Goal: Information Seeking & Learning: Learn about a topic

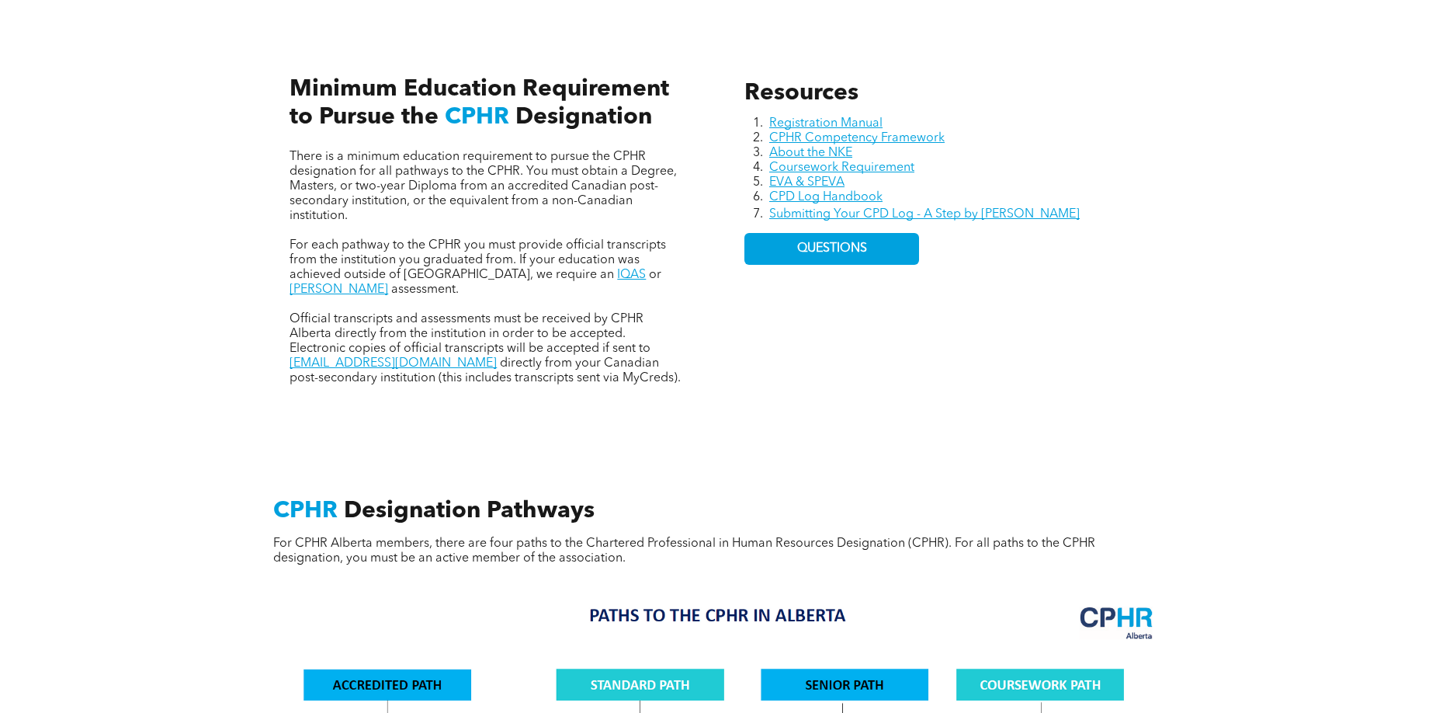
scroll to position [719, 0]
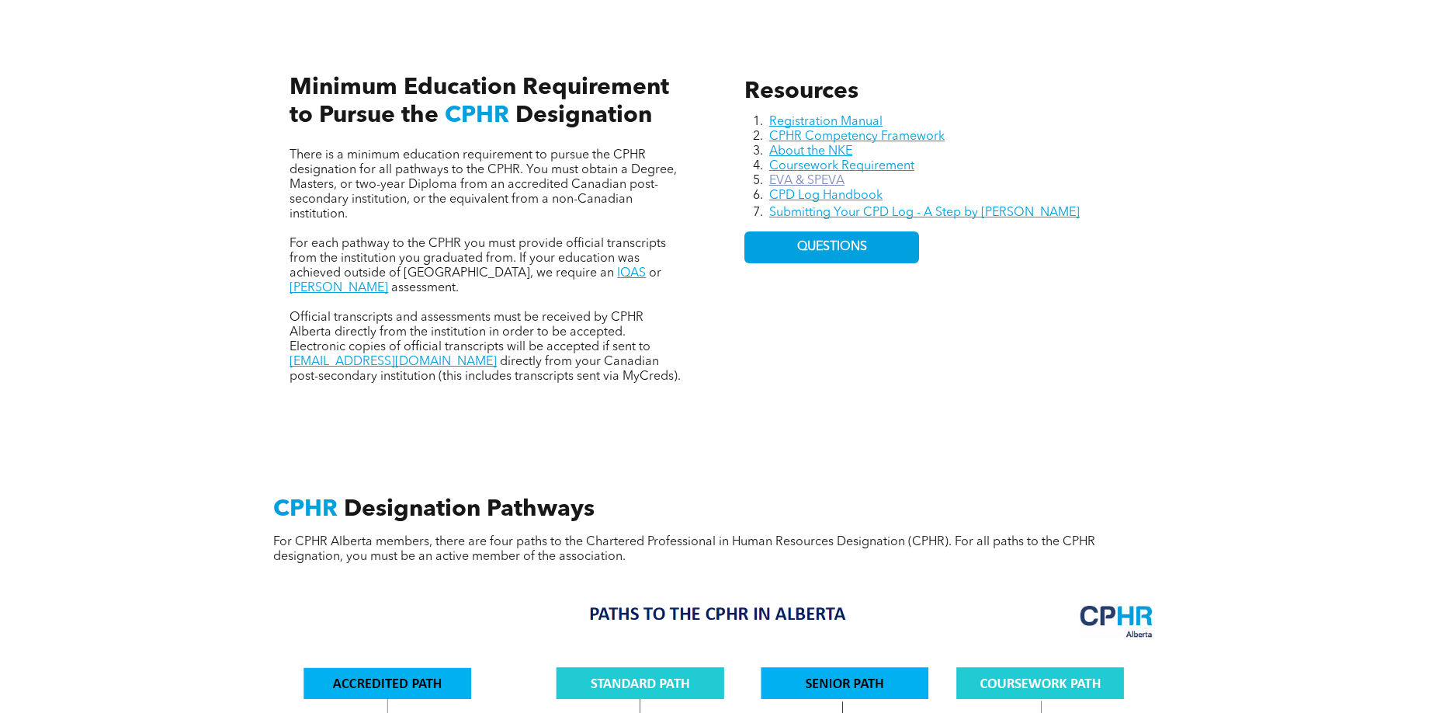
click at [833, 175] on link "EVA & SPEVA" at bounding box center [806, 181] width 75 height 12
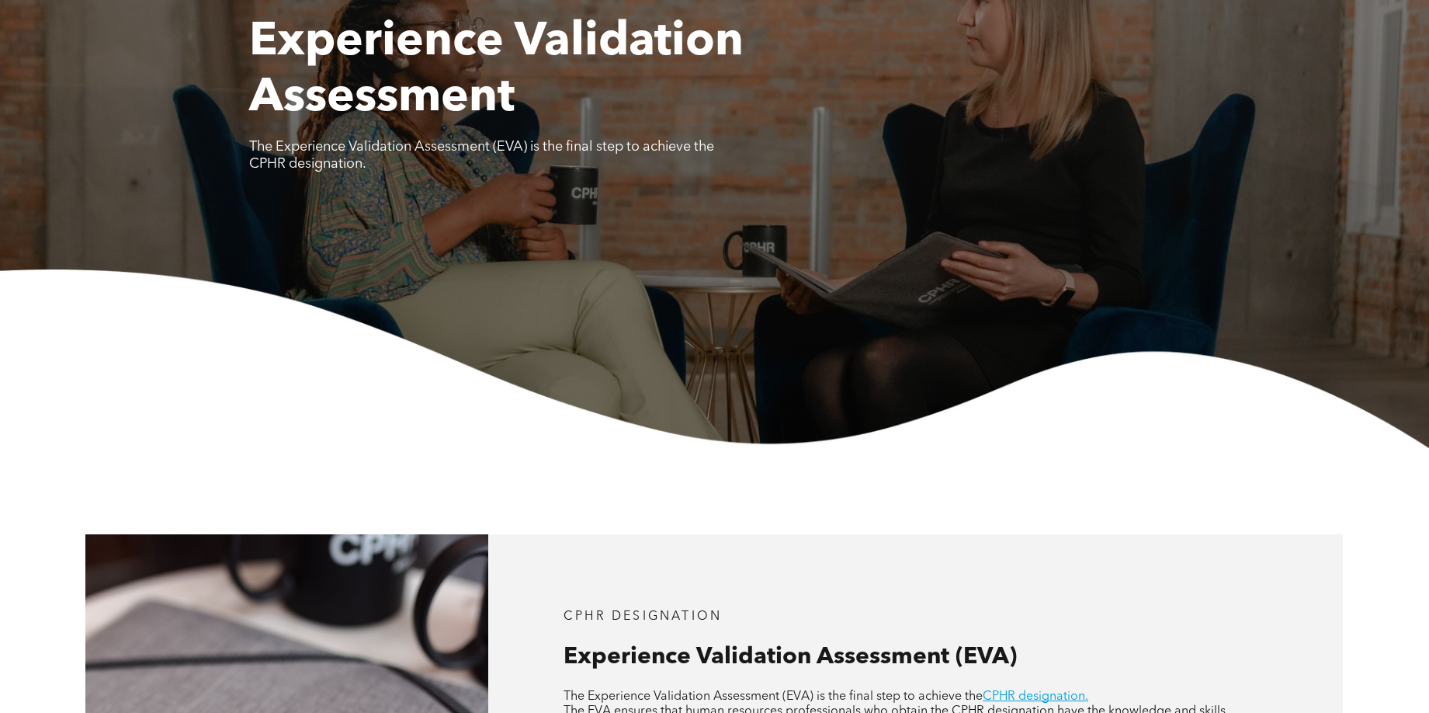
scroll to position [719, 0]
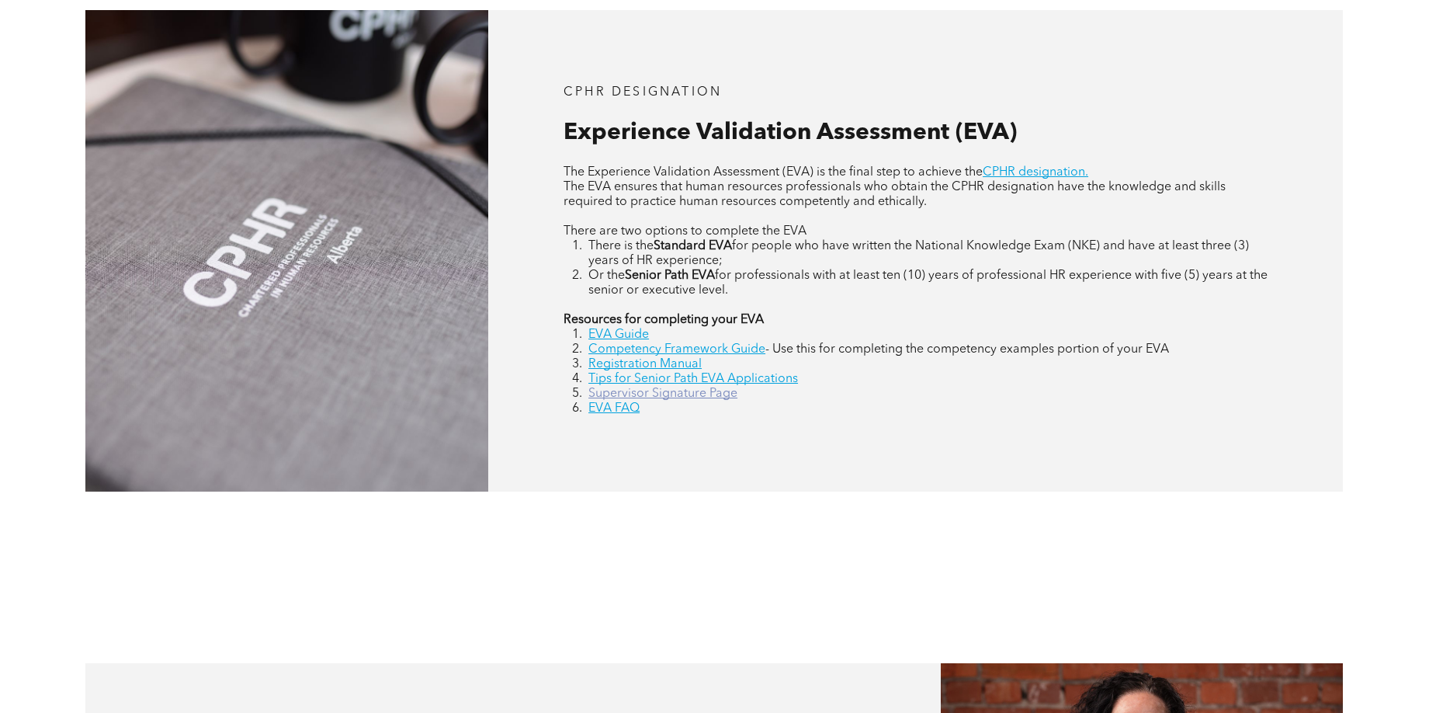
click at [650, 387] on link "Supervisor Signature Page" at bounding box center [662, 393] width 149 height 12
click at [648, 358] on link "Registration Manual" at bounding box center [644, 364] width 113 height 12
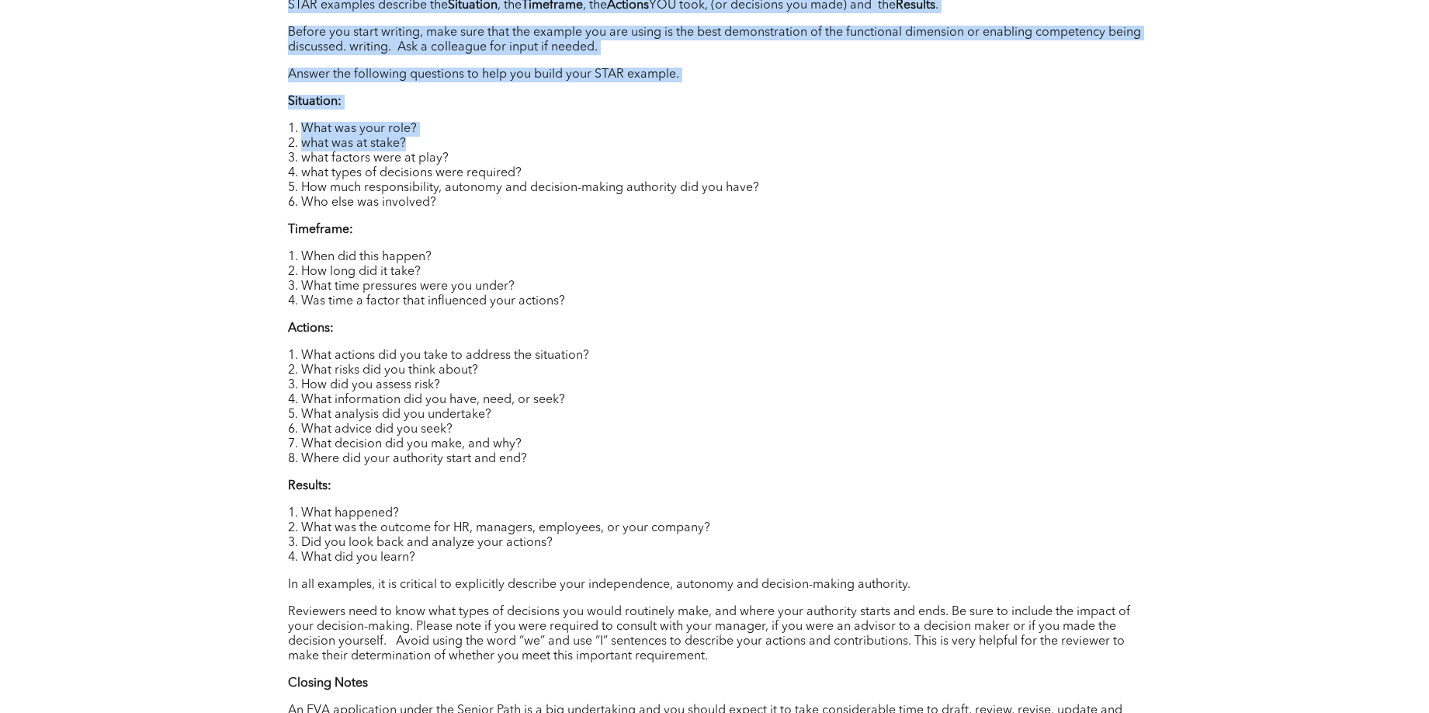
scroll to position [1839, 0]
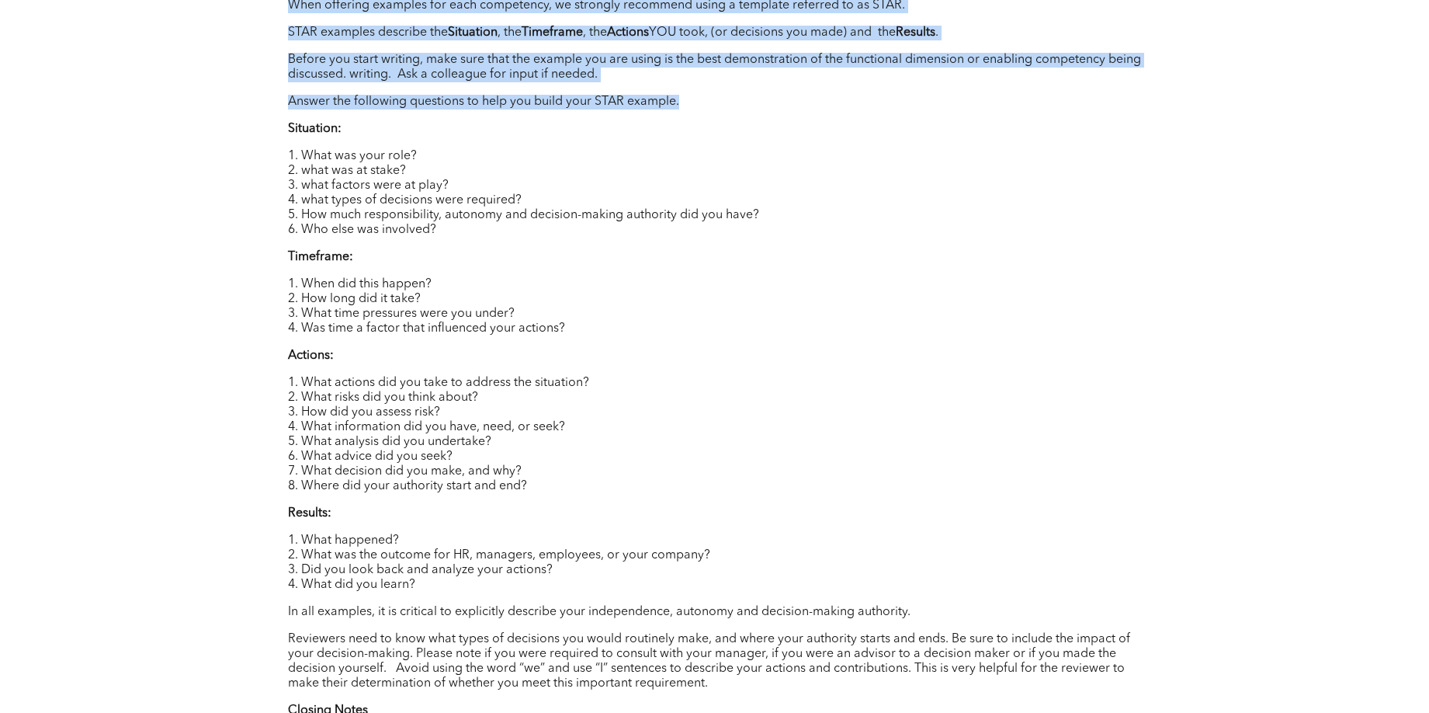
drag, startPoint x: 290, startPoint y: 85, endPoint x: 731, endPoint y: 88, distance: 440.9
click at [731, 88] on div "Author : Debbi Ross Are you a candidate for the Senior Path to the CPHR designa…" at bounding box center [715, 246] width 854 height 1472
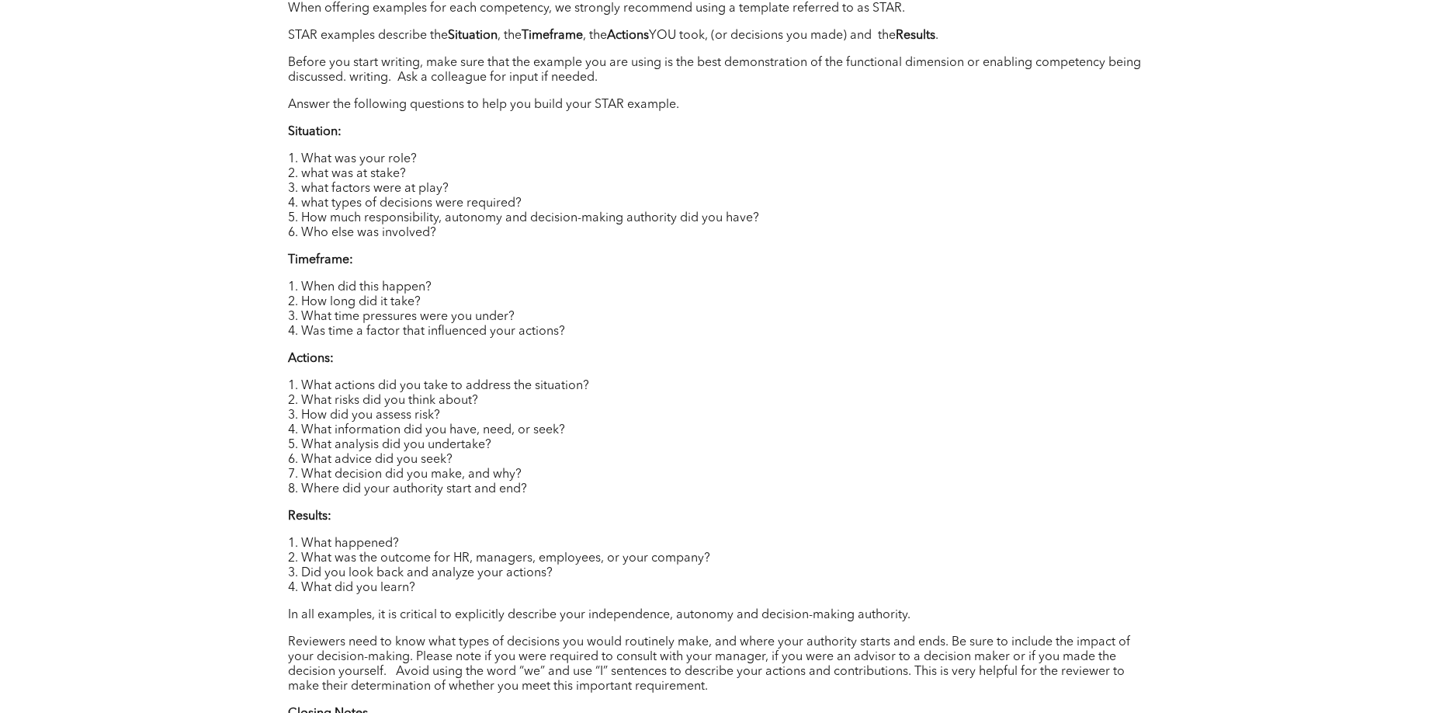
click at [755, 101] on div "Author : Debbi Ross Are you a candidate for the Senior Path to the CPHR designa…" at bounding box center [715, 249] width 854 height 1472
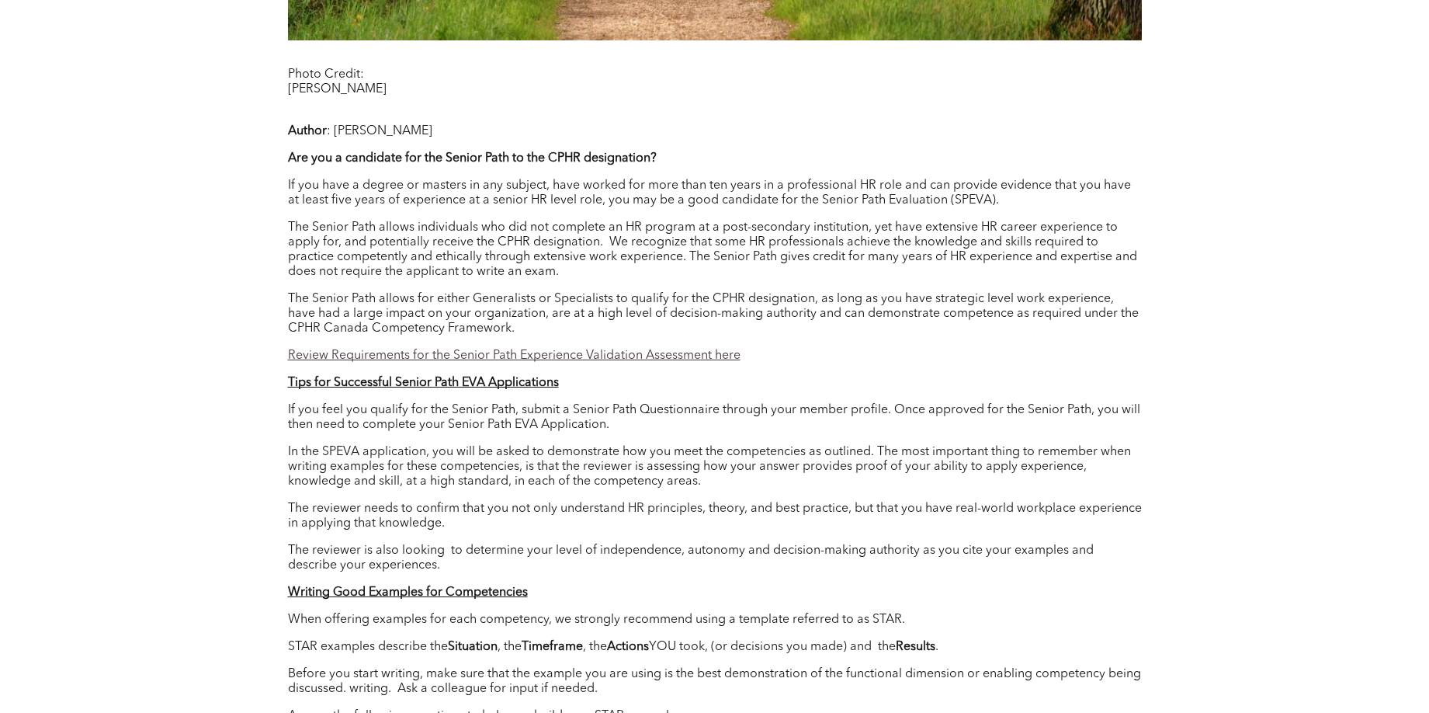
scroll to position [1167, 0]
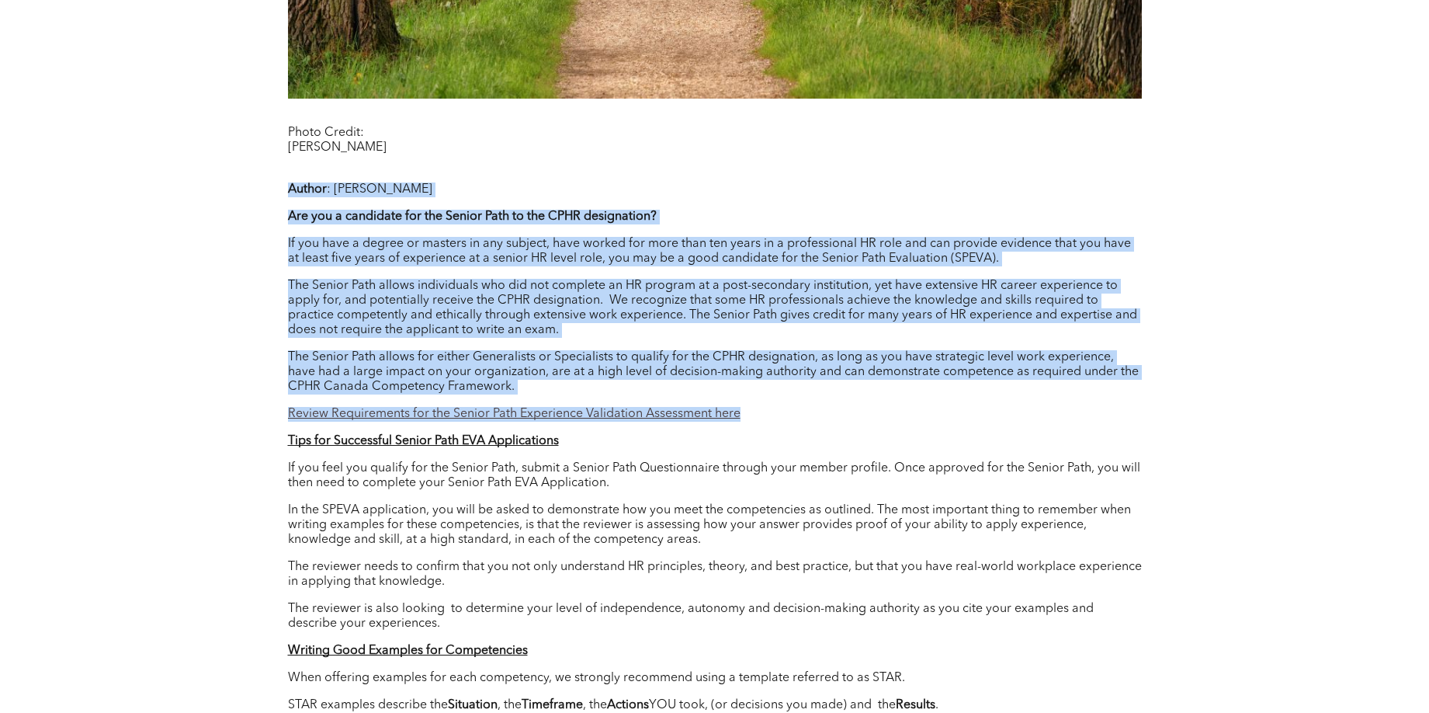
drag, startPoint x: 289, startPoint y: 173, endPoint x: 834, endPoint y: 395, distance: 588.4
click at [931, 371] on p "The Senior Path allows for either Generalists or Specialists to qualify for the…" at bounding box center [715, 372] width 854 height 44
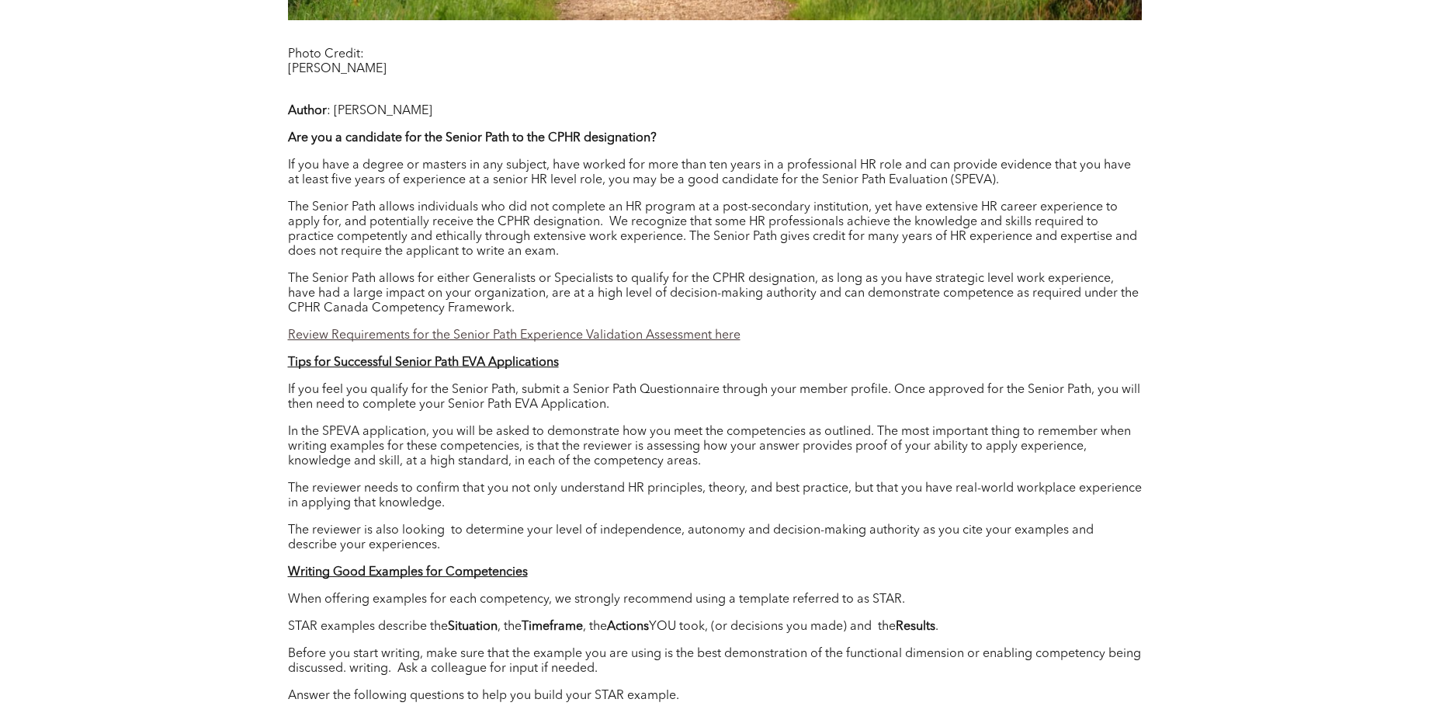
scroll to position [1282, 0]
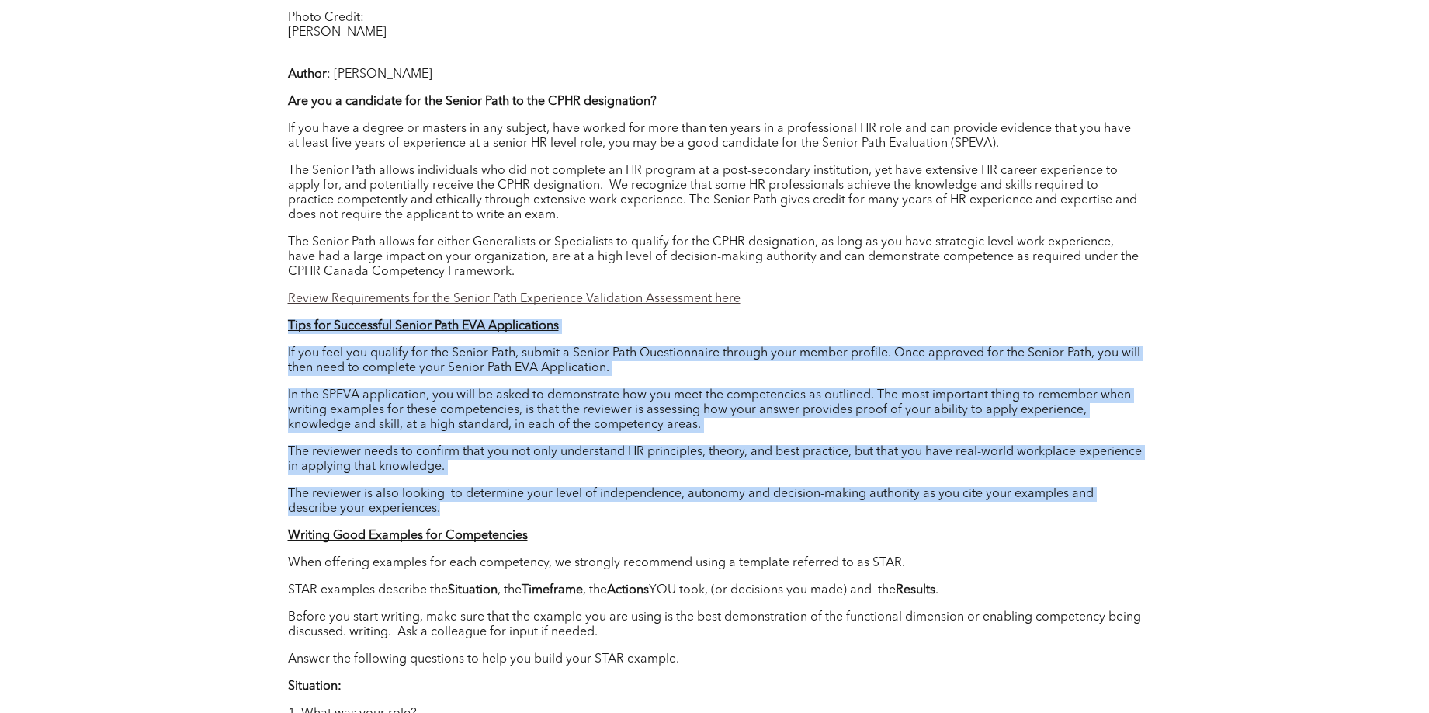
drag, startPoint x: 289, startPoint y: 308, endPoint x: 556, endPoint y: 496, distance: 326.5
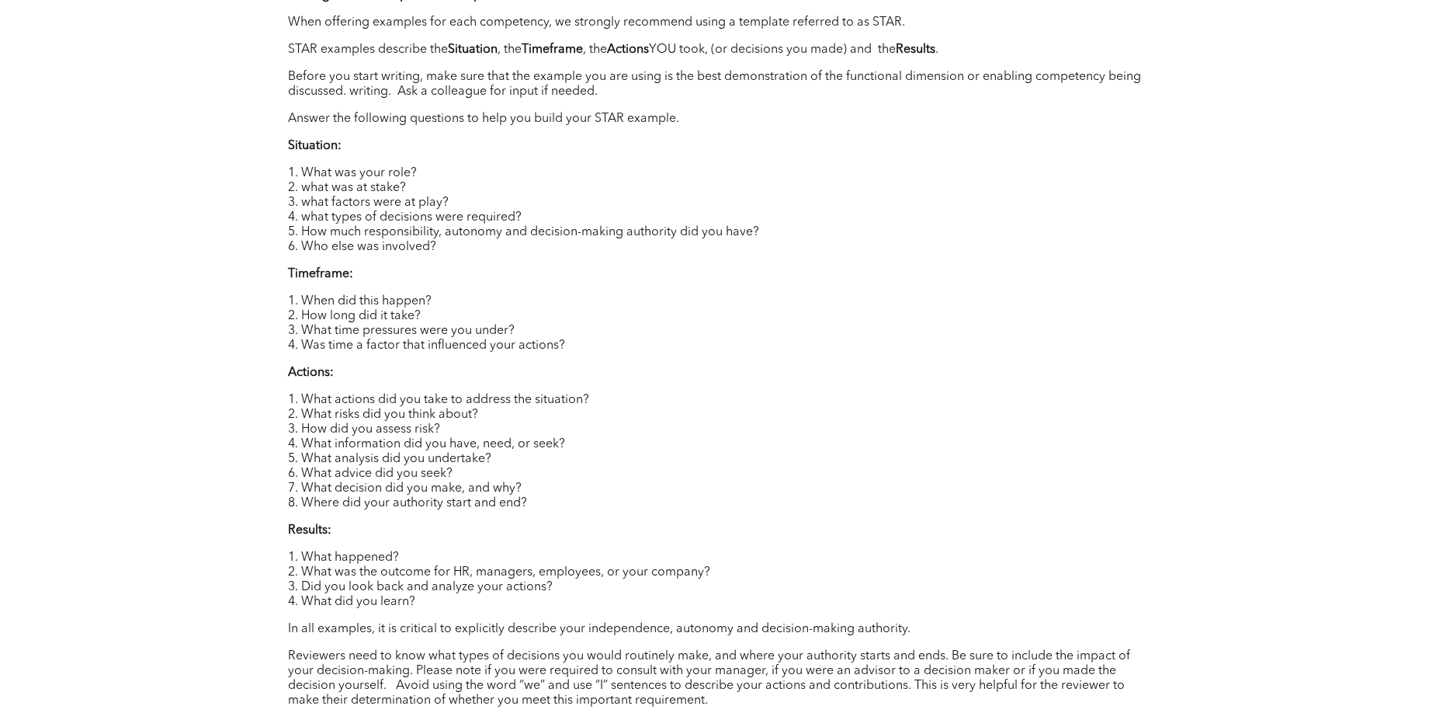
scroll to position [2135, 0]
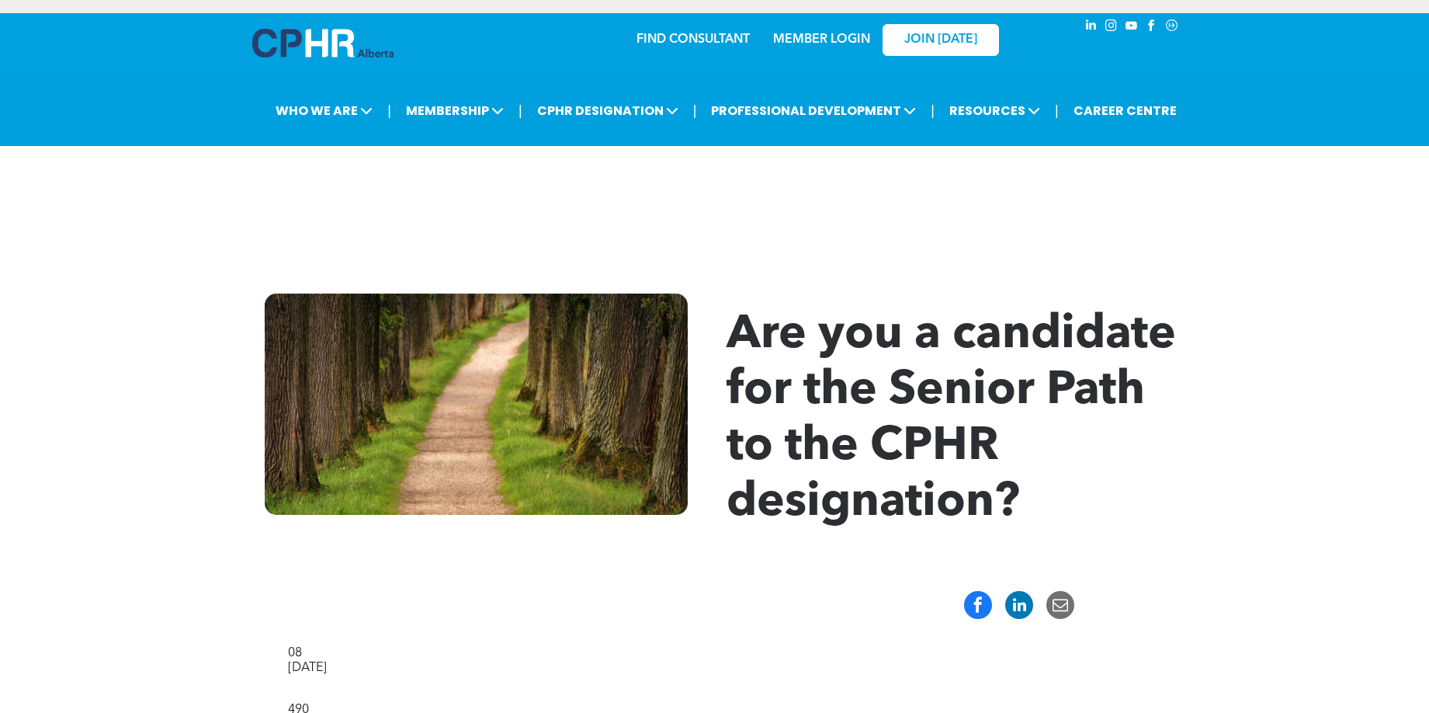
scroll to position [0, 0]
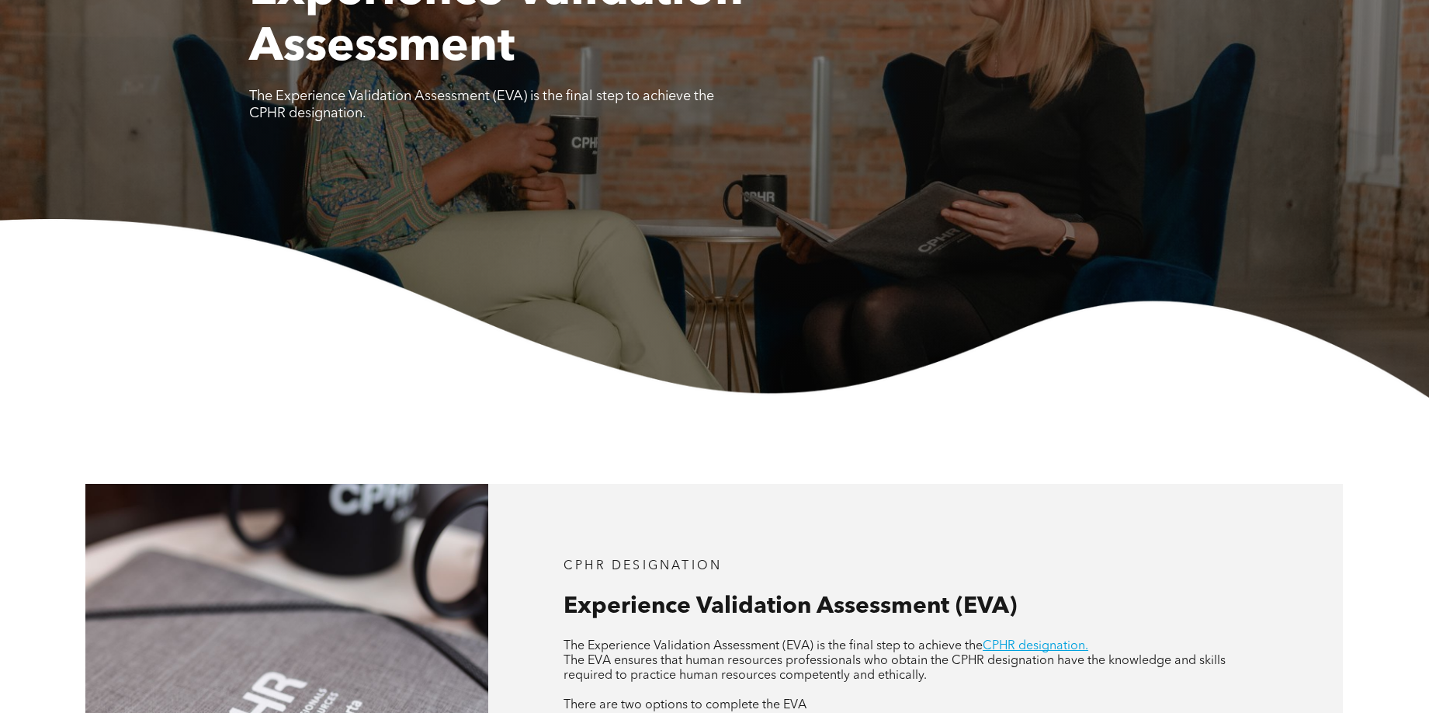
scroll to position [570, 0]
